Goal: Task Accomplishment & Management: Use online tool/utility

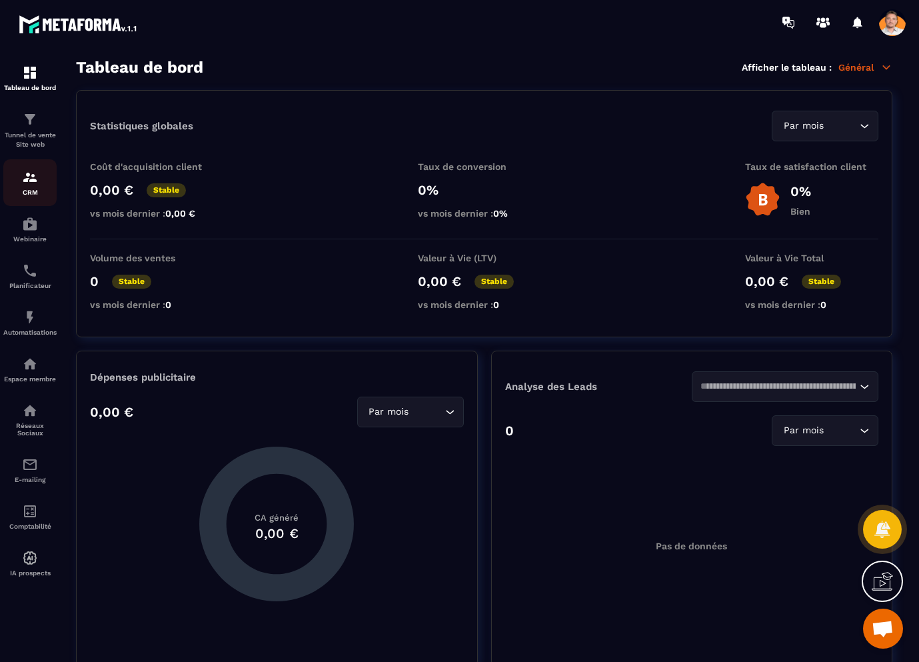
click at [29, 184] on img at bounding box center [30, 177] width 16 height 16
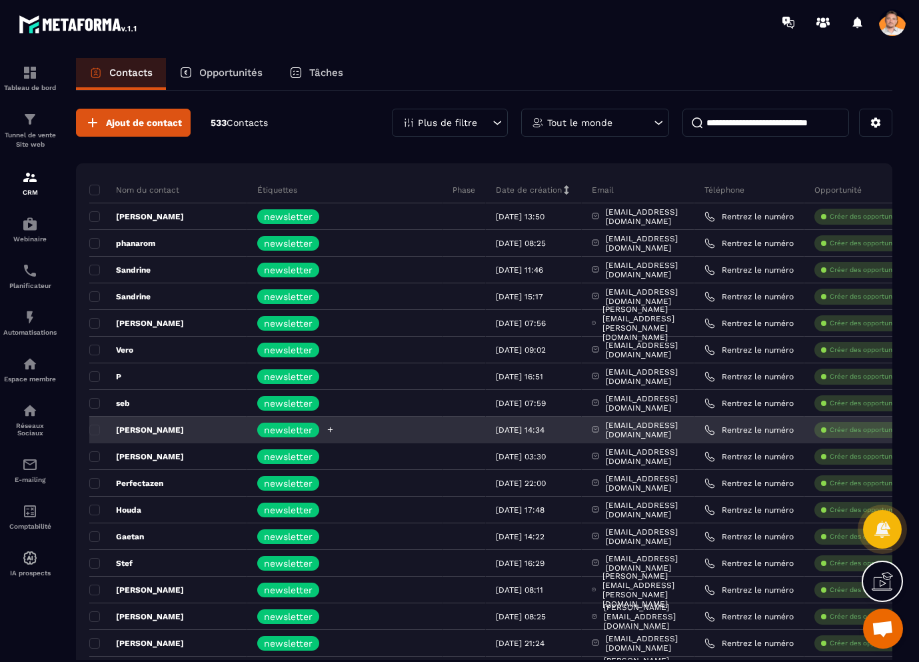
scroll to position [48, 0]
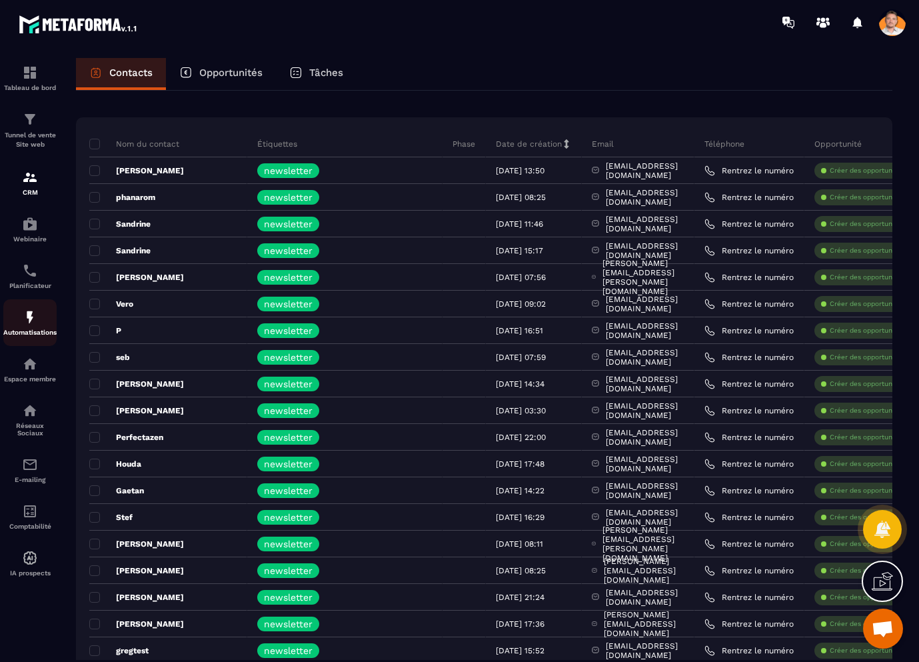
click at [36, 322] on img at bounding box center [30, 317] width 16 height 16
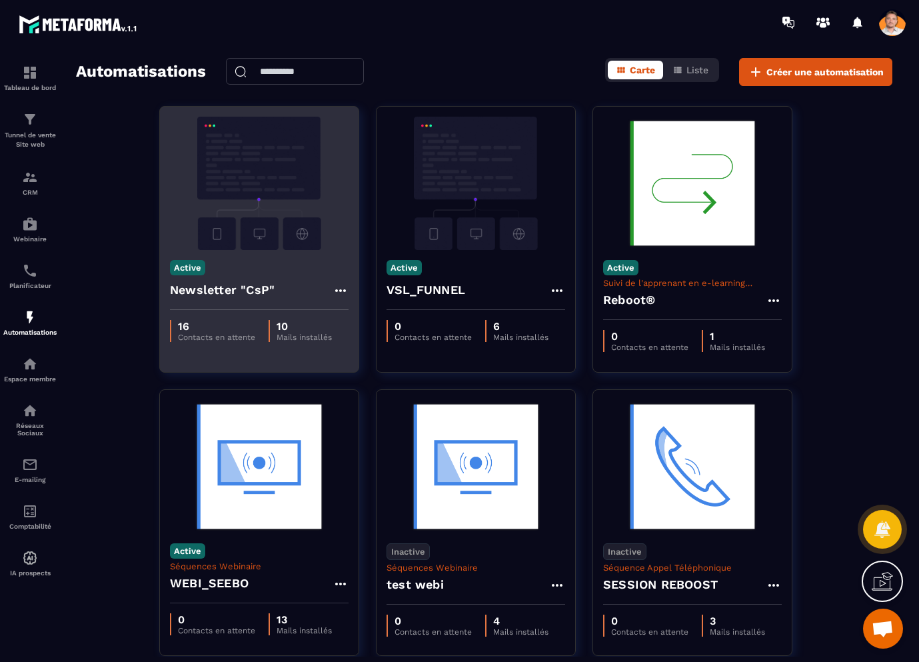
click at [262, 178] on img at bounding box center [259, 183] width 179 height 133
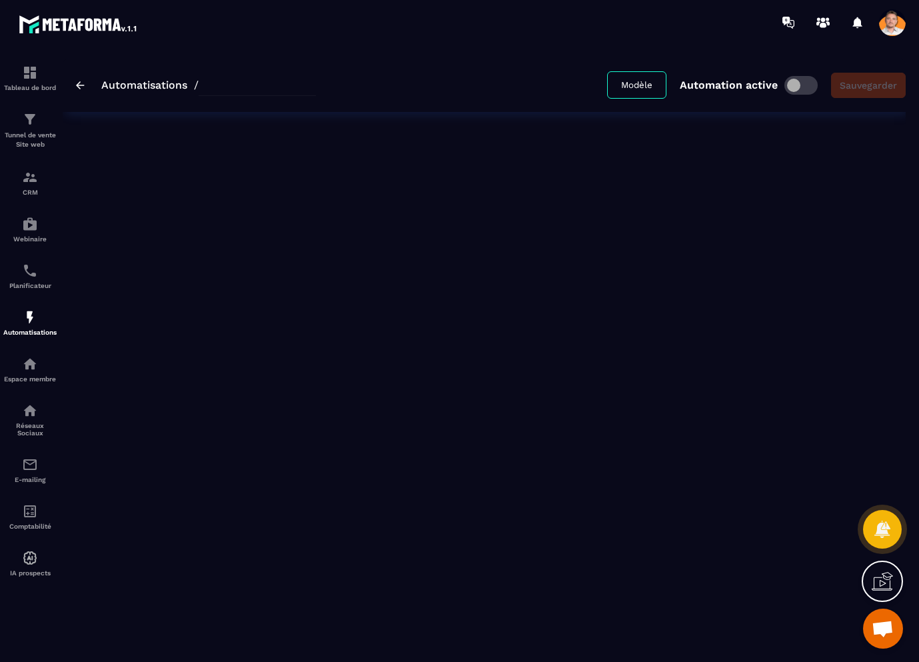
type input "**********"
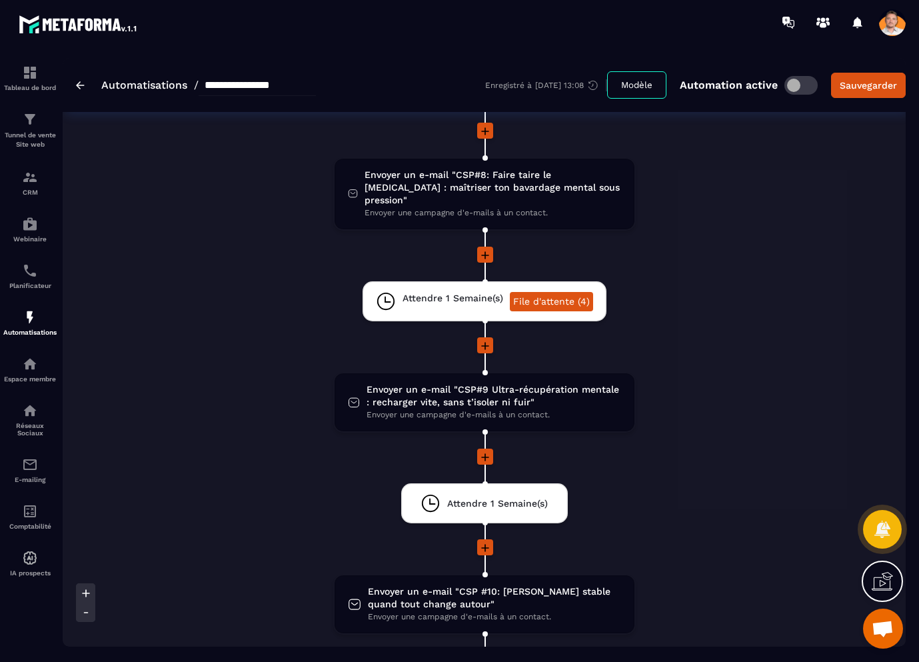
scroll to position [1697, 0]
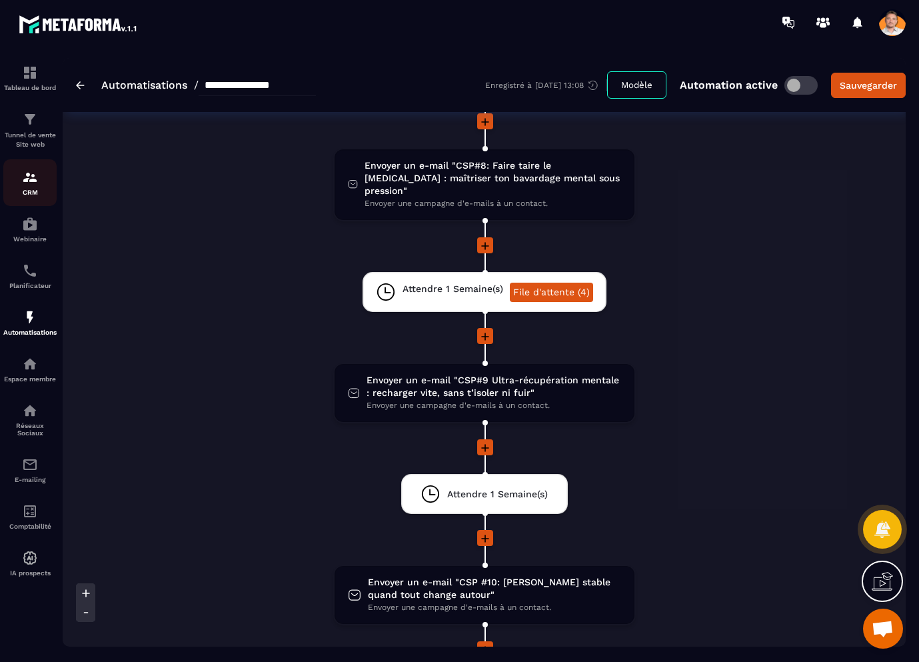
click at [37, 185] on img at bounding box center [30, 177] width 16 height 16
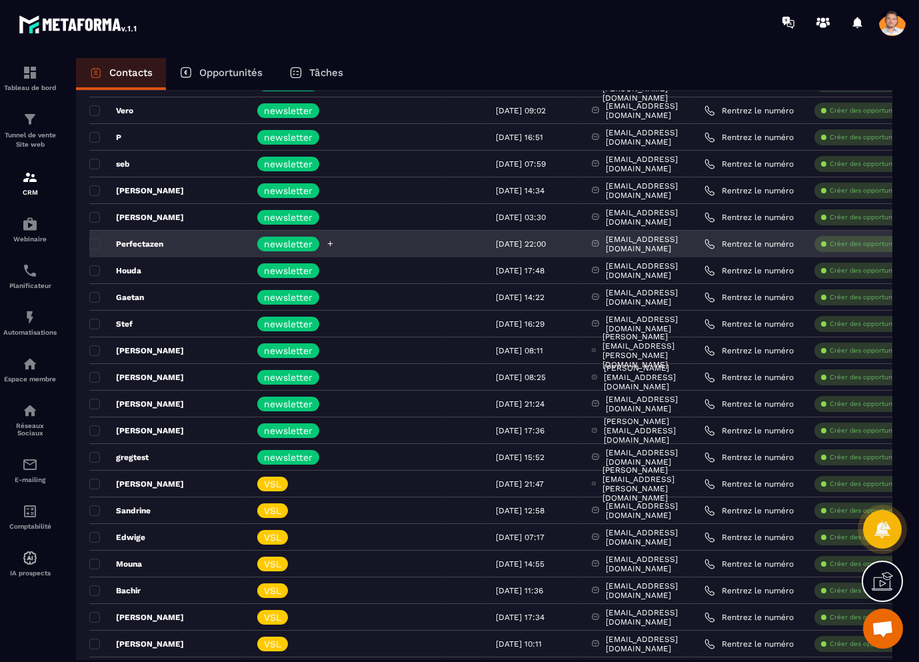
scroll to position [248, 0]
